Goal: Task Accomplishment & Management: Use online tool/utility

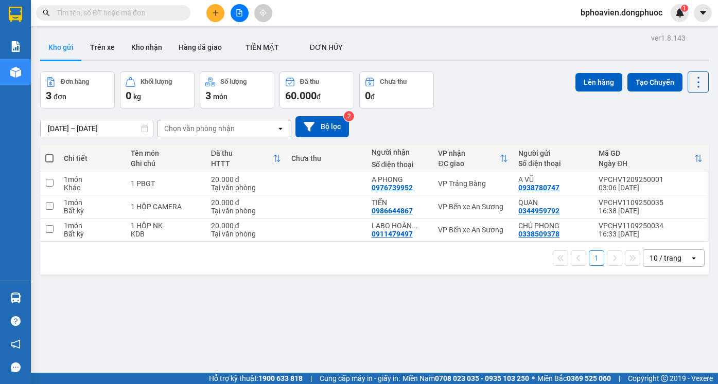
click at [49, 161] on span at bounding box center [49, 158] width 8 height 8
click at [49, 153] on input "checkbox" at bounding box center [49, 153] width 0 height 0
checkbox input "true"
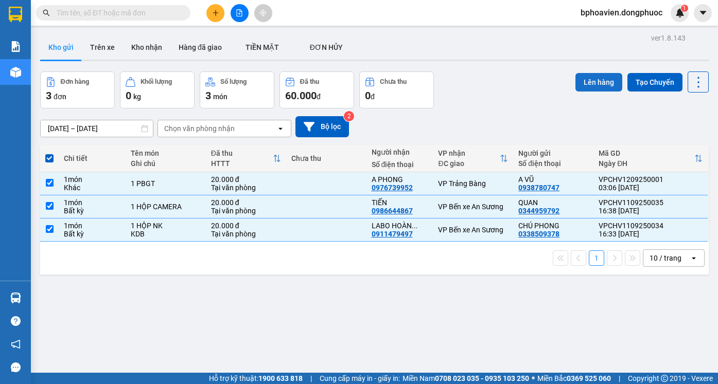
click at [591, 84] on button "Lên hàng" at bounding box center [598, 82] width 47 height 19
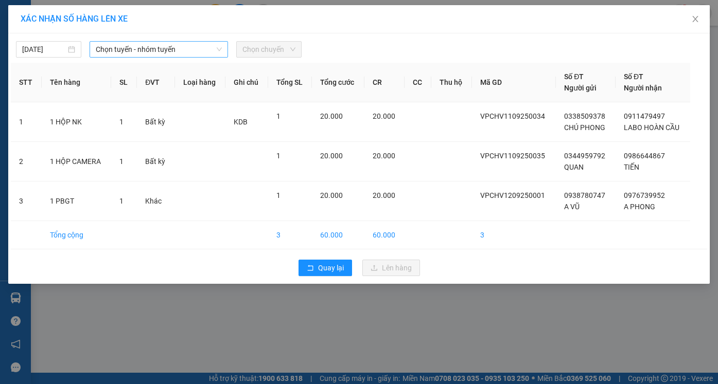
click at [177, 48] on span "Chọn tuyến - nhóm tuyến" at bounding box center [159, 49] width 126 height 15
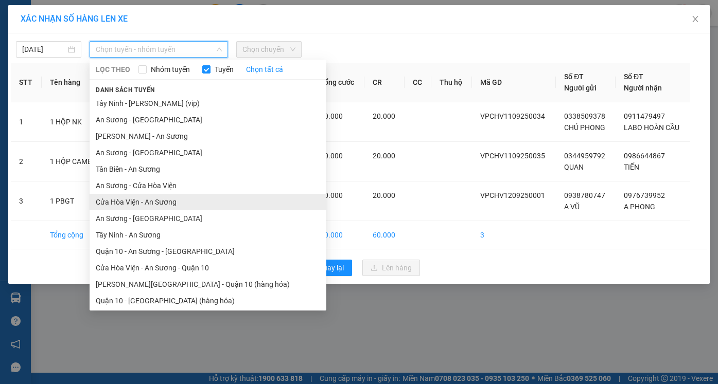
click at [177, 200] on li "Cửa Hòa Viện - An Sương" at bounding box center [208, 202] width 237 height 16
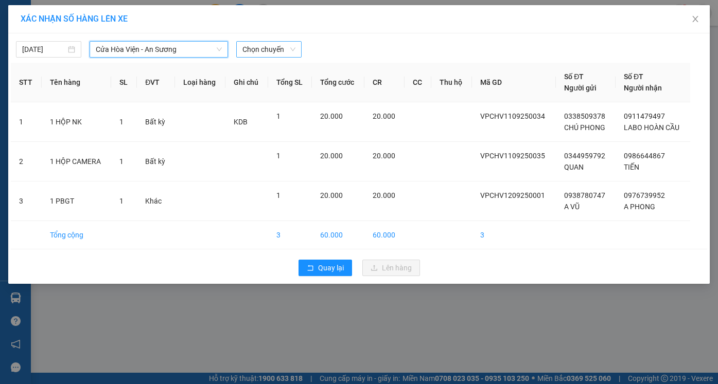
click at [282, 49] on span "Chọn chuyến" at bounding box center [268, 49] width 53 height 15
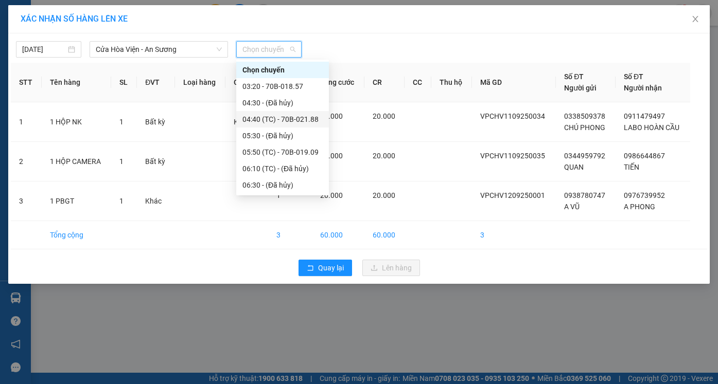
click at [291, 121] on div "04:40 (TC) - 70B-021.88" at bounding box center [282, 119] width 80 height 11
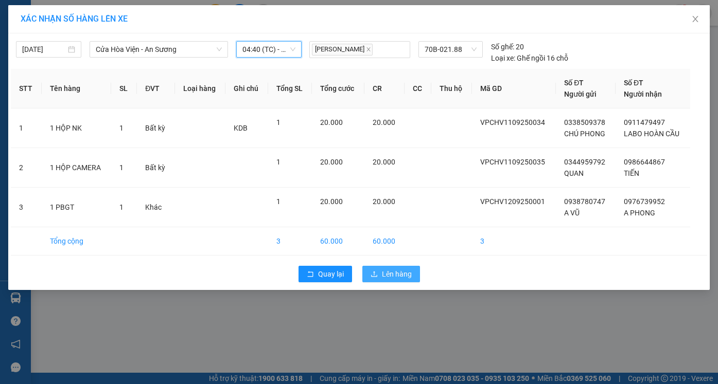
click at [397, 272] on span "Lên hàng" at bounding box center [397, 274] width 30 height 11
